Goal: Find specific page/section: Find specific page/section

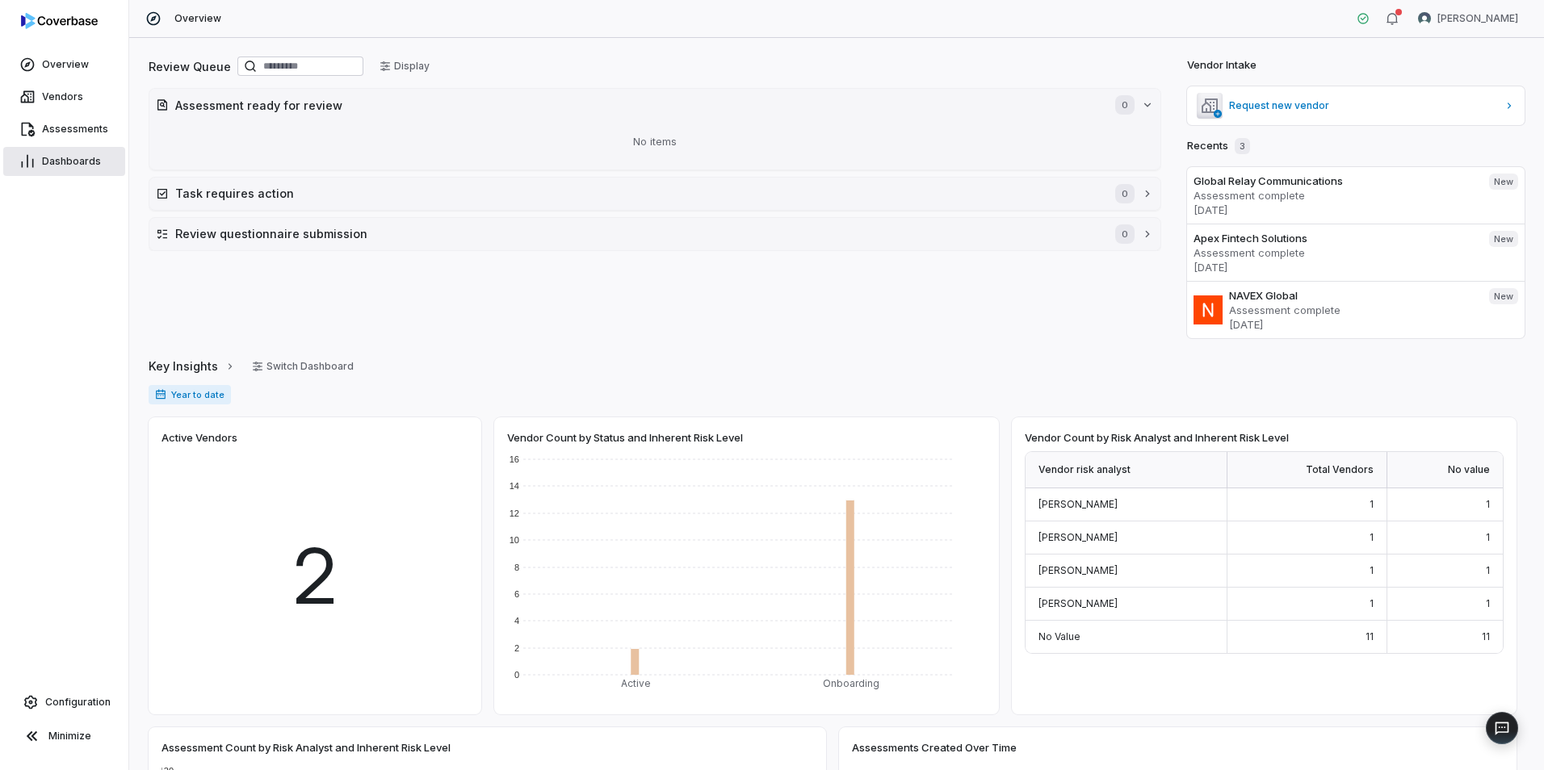
click at [47, 171] on link "Dashboards" at bounding box center [64, 161] width 122 height 29
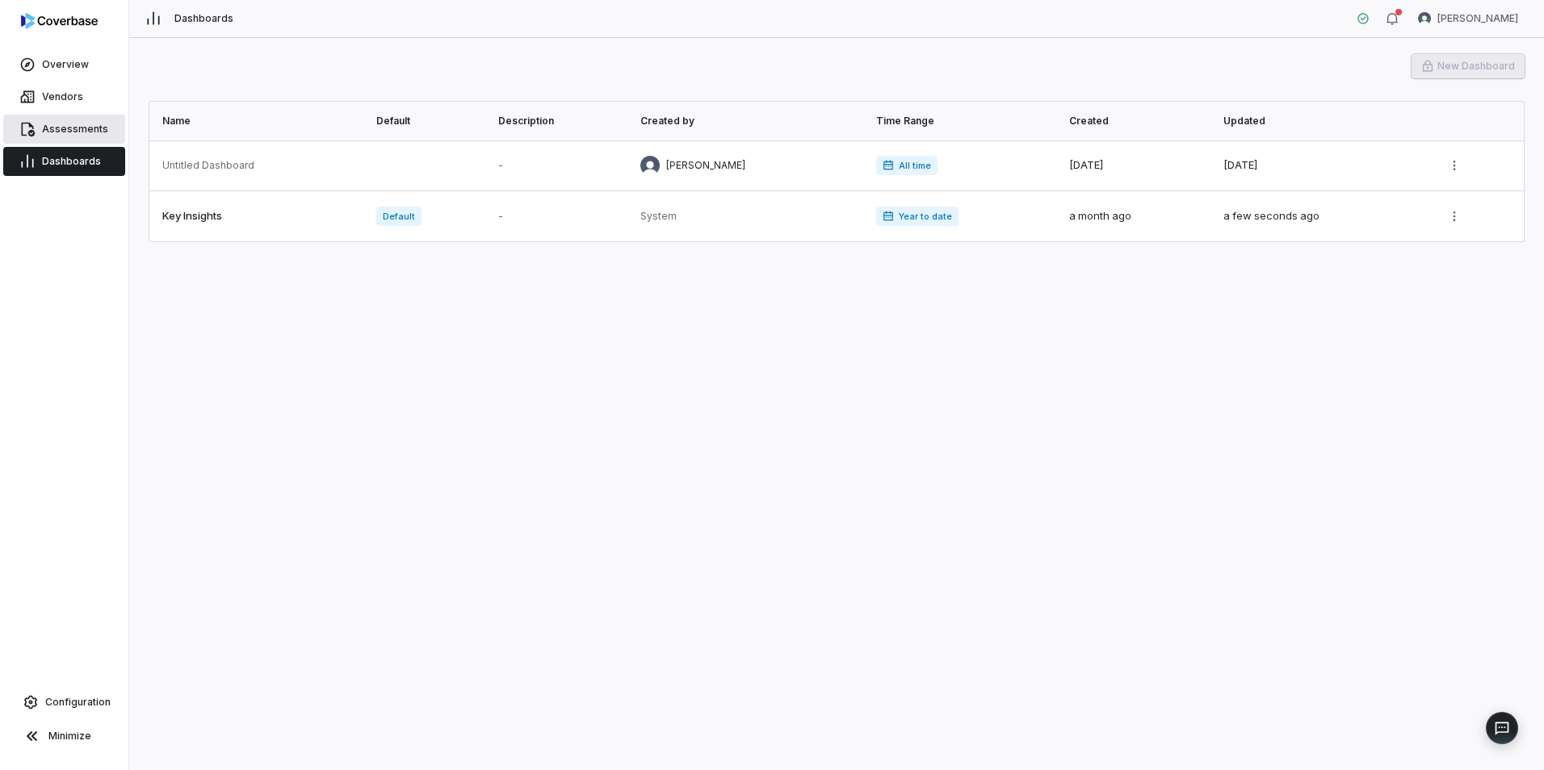
click at [71, 131] on span "Assessments" at bounding box center [75, 129] width 66 height 13
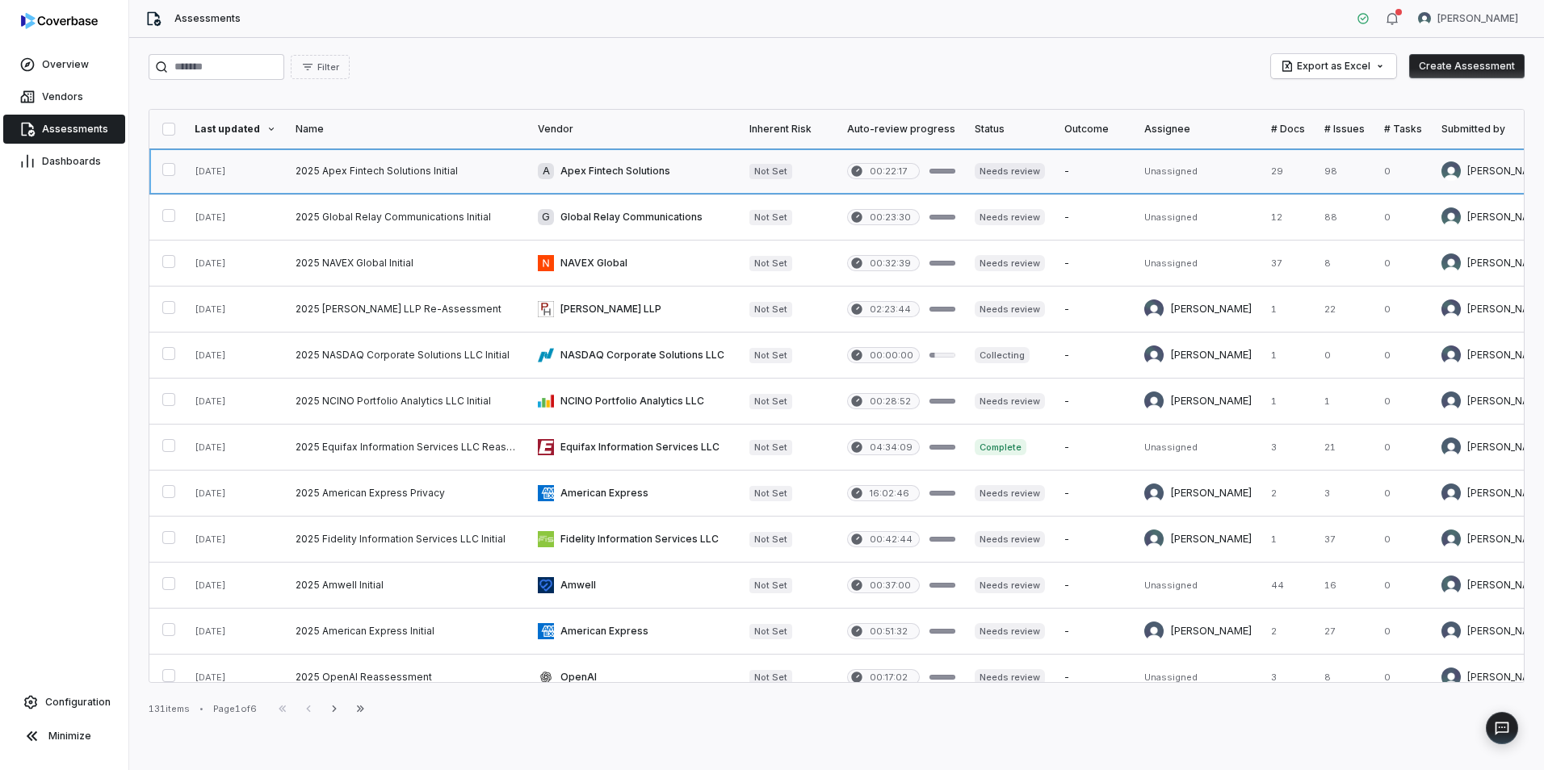
click at [338, 185] on link at bounding box center [407, 171] width 242 height 45
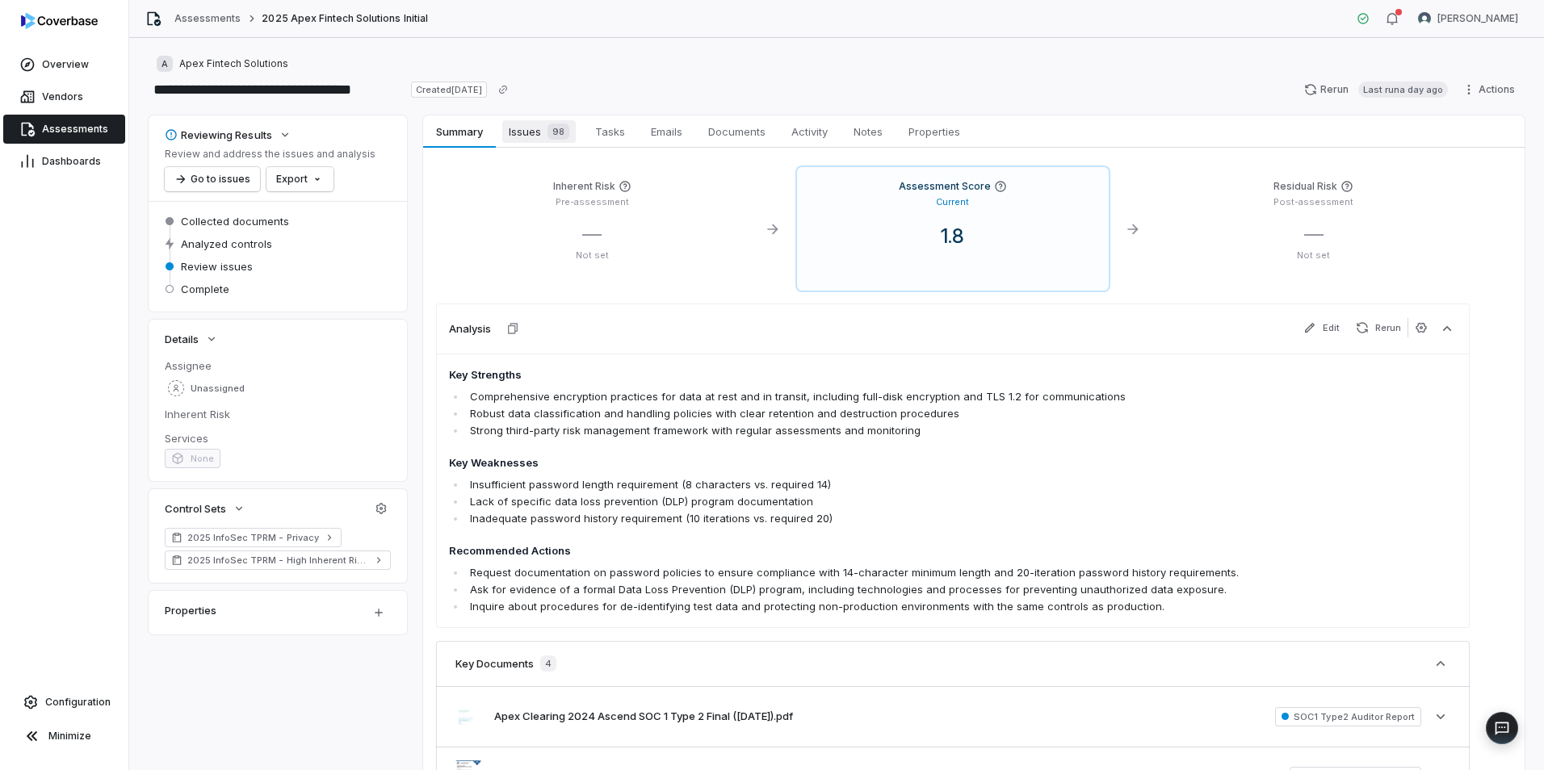
click at [523, 130] on span "Issues 98" at bounding box center [538, 131] width 73 height 23
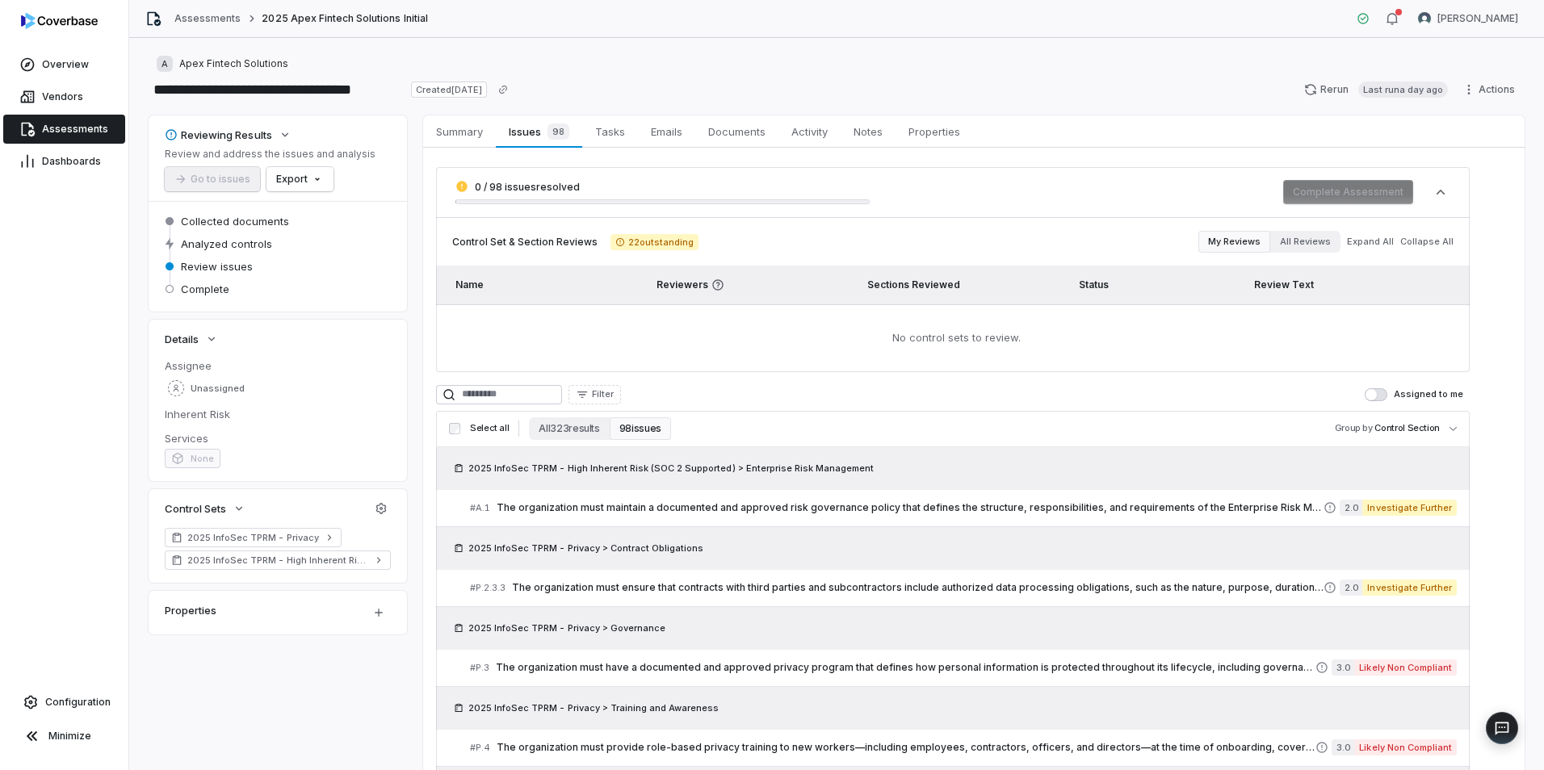
click at [645, 431] on button "98 issues" at bounding box center [640, 429] width 61 height 23
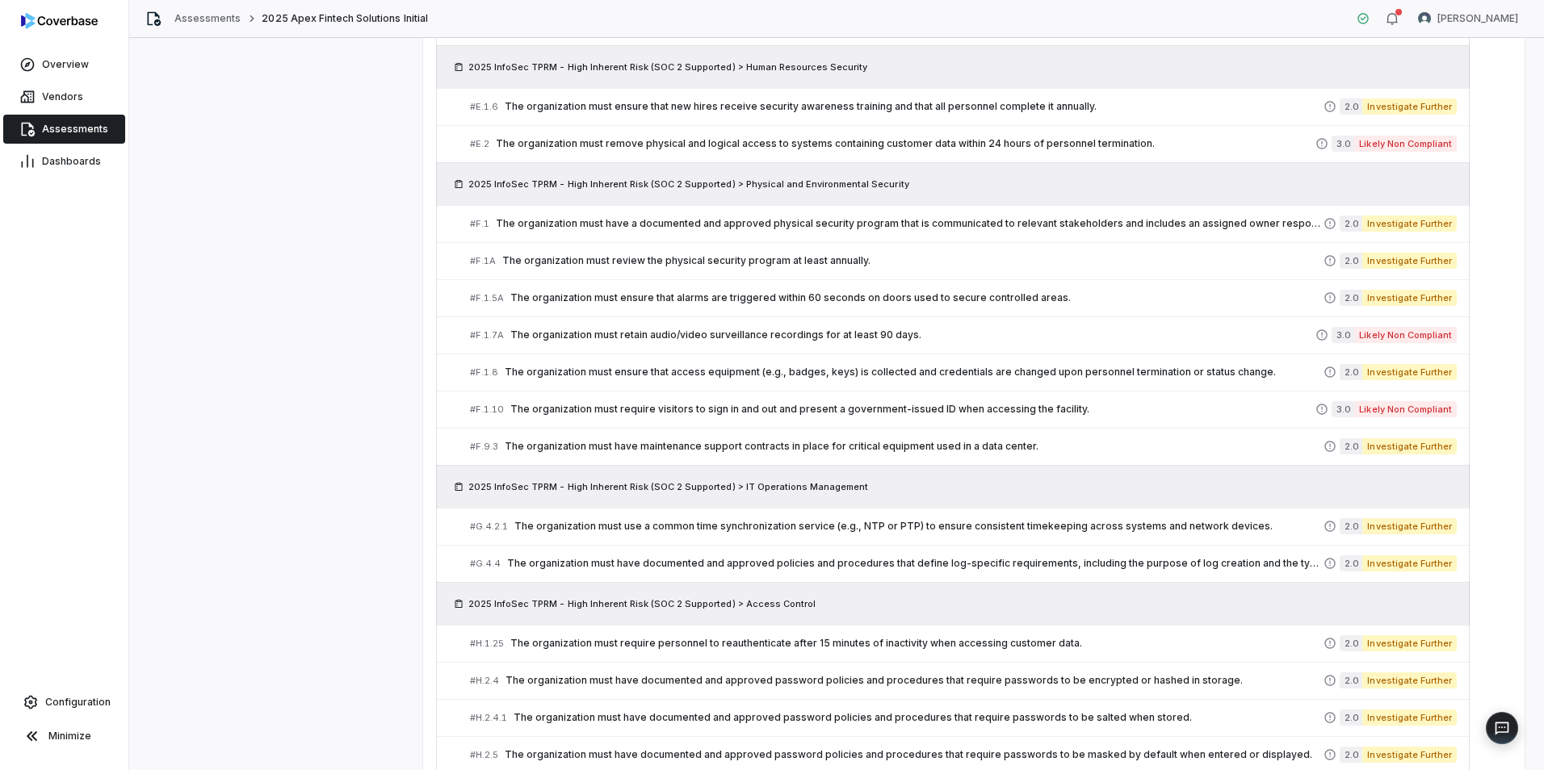
scroll to position [1919, 0]
